Goal: Find specific page/section: Find specific page/section

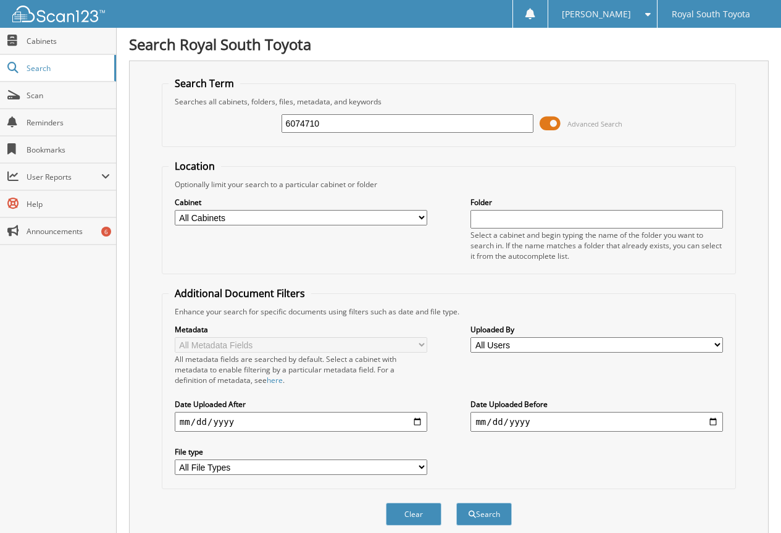
type input "6074710"
click at [456, 503] on button "Search" at bounding box center [484, 514] width 56 height 23
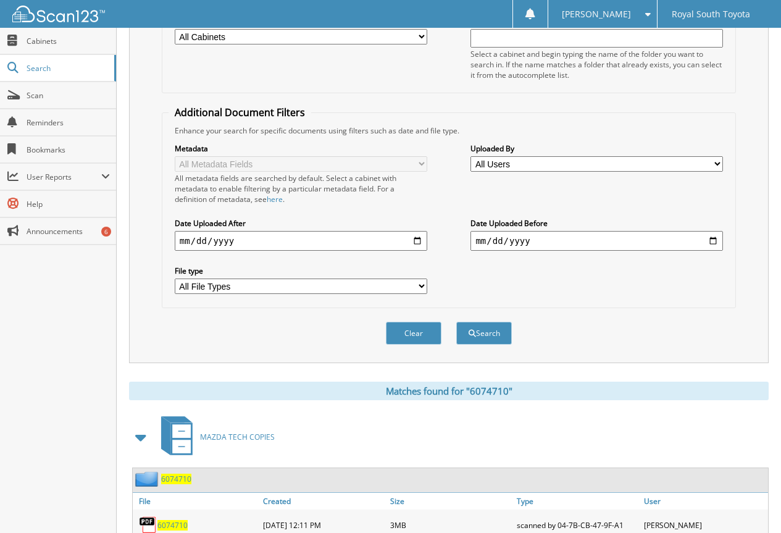
scroll to position [247, 0]
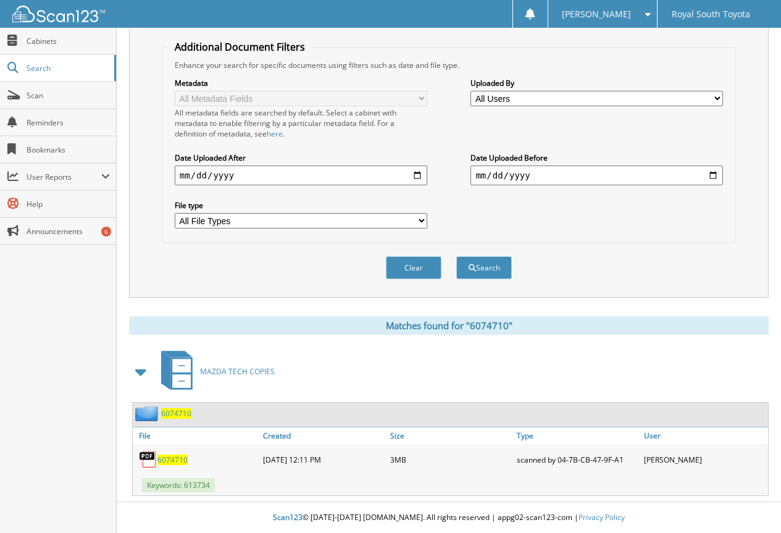
click at [170, 463] on span "6074710" at bounding box center [173, 460] width 30 height 11
